Goal: Register for event/course

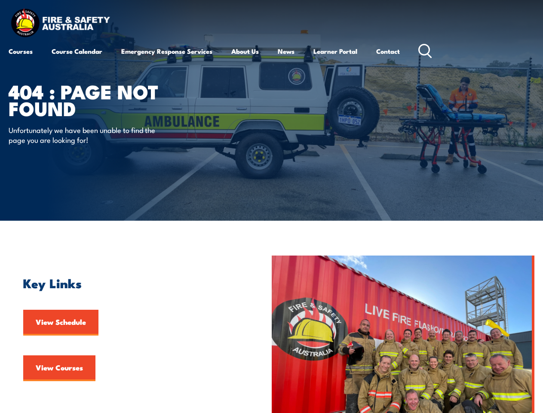
click at [271, 206] on article "404 : Page Not Found Unfortunately we have been unable to find the page you are…" at bounding box center [272, 110] width 526 height 220
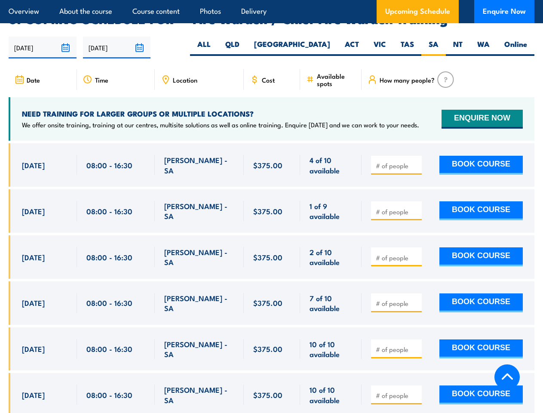
click at [271, 0] on article "Overview About the course Course content Photos Delivery Upcoming Schedule Enqu…" at bounding box center [272, 11] width 526 height 23
click at [43, 37] on input "18/08/2025" at bounding box center [43, 48] width 68 height 22
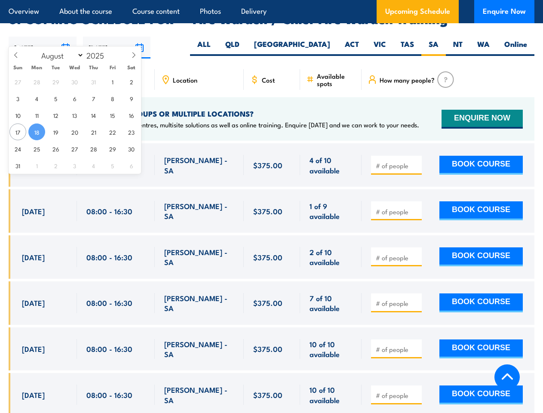
click at [117, 37] on input "14/02/2026" at bounding box center [117, 48] width 68 height 22
